Goal: Check status

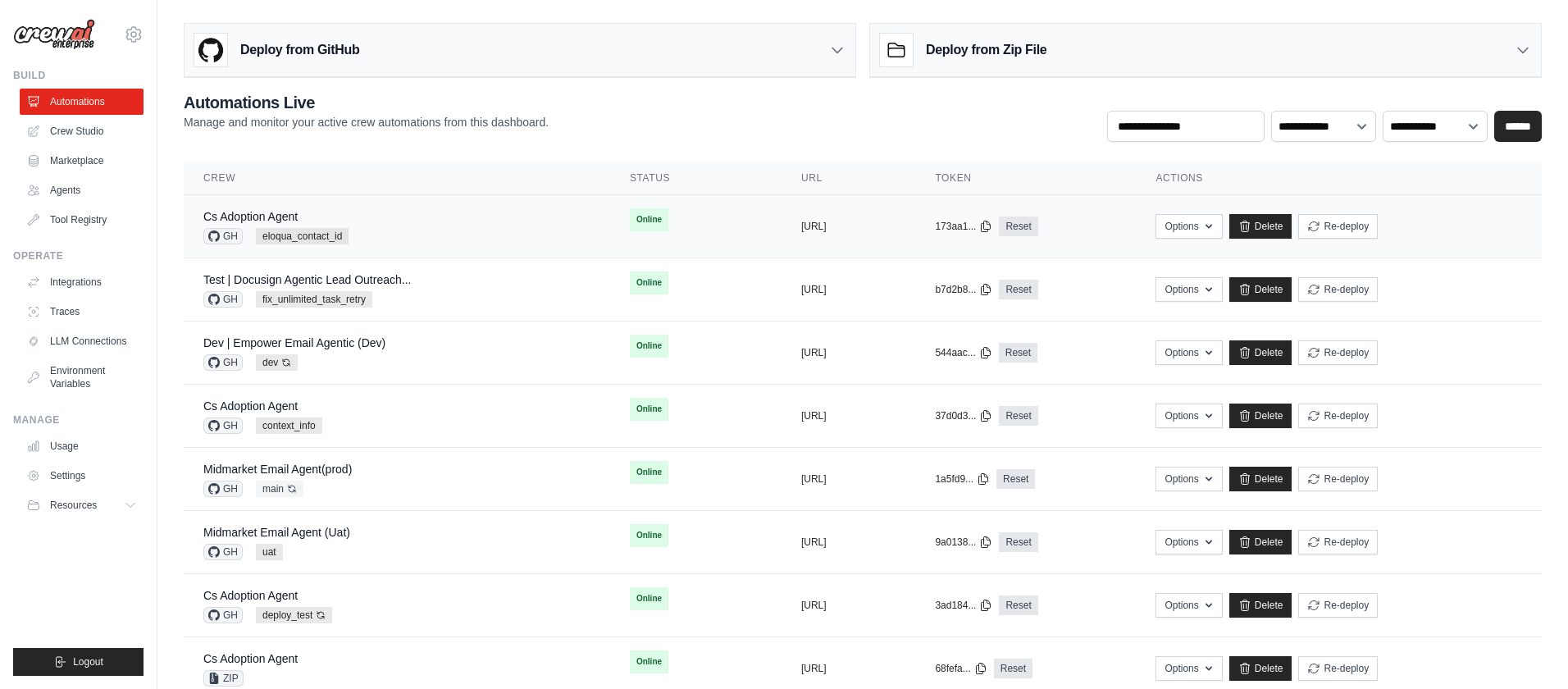
click at [474, 225] on div "Cs Adoption Agent GH eloqua_contact_id" at bounding box center [397, 226] width 387 height 36
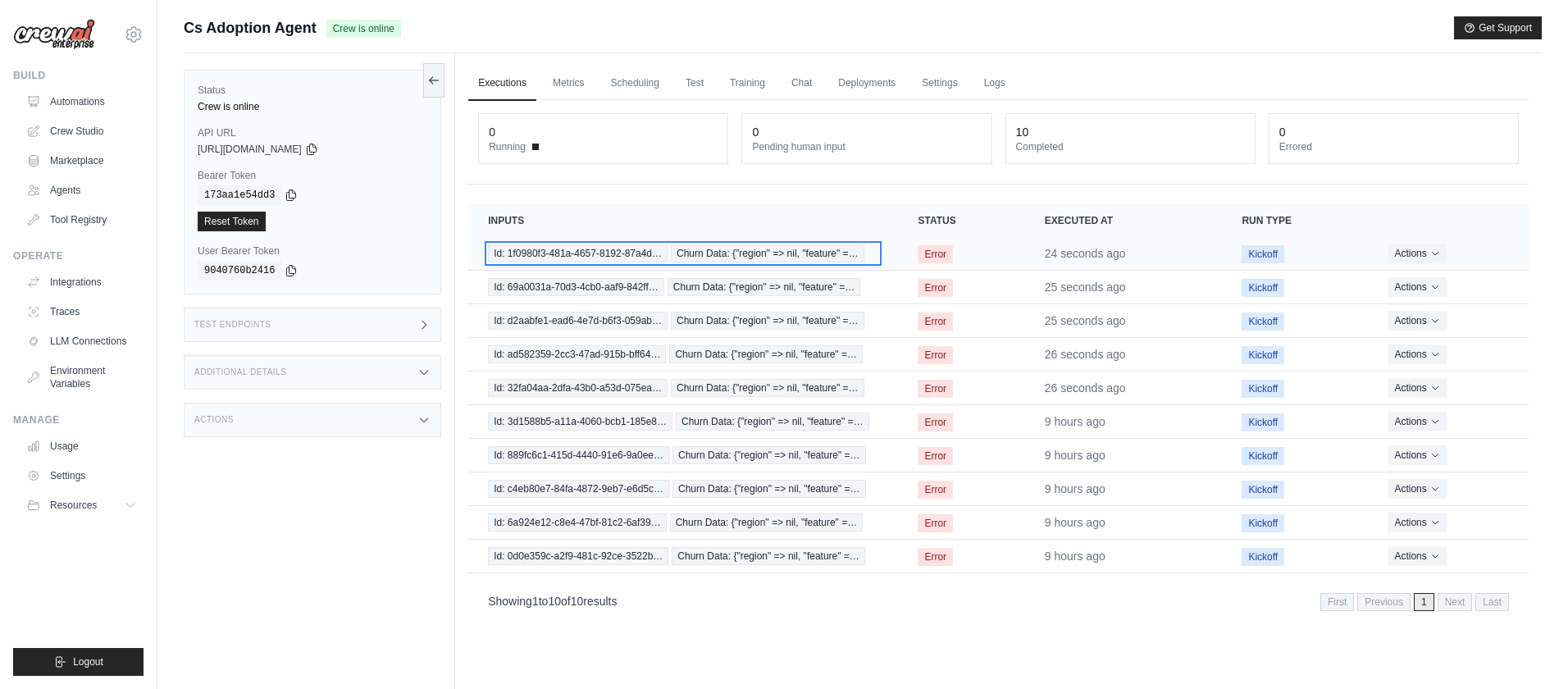
click at [707, 253] on span "Churn Data: {"region" => nil, "feature" =…" at bounding box center [767, 253] width 193 height 18
